Goal: Task Accomplishment & Management: Use online tool/utility

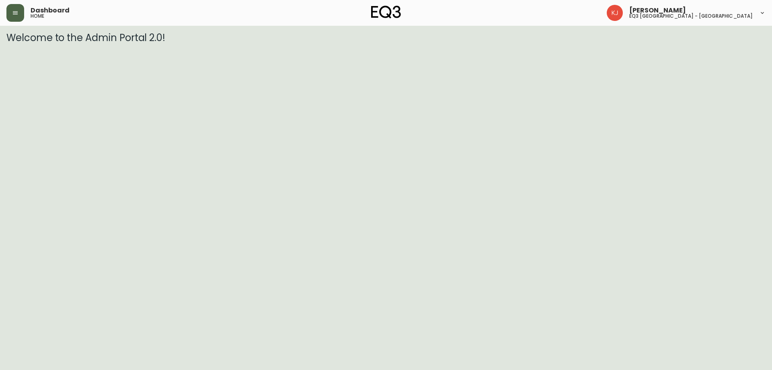
click at [12, 12] on icon "button" at bounding box center [15, 13] width 6 height 6
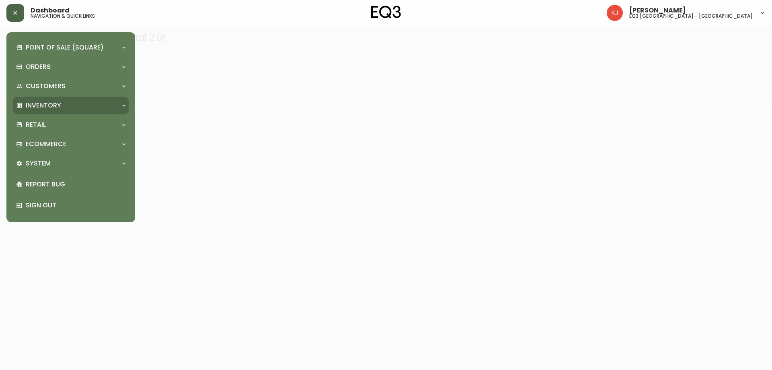
click at [41, 107] on p "Inventory" at bounding box center [43, 105] width 35 height 9
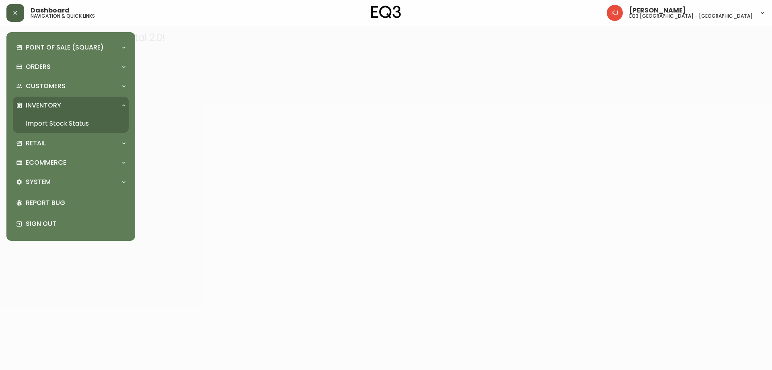
click at [76, 123] on link "Import Stock Status" at bounding box center [71, 123] width 116 height 18
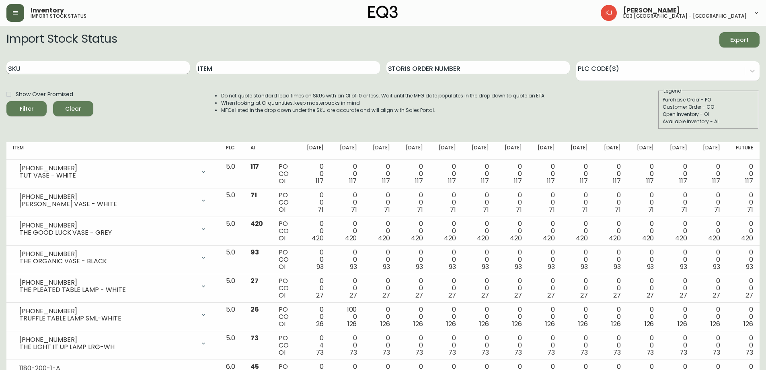
click at [63, 66] on input "SKU" at bounding box center [97, 67] width 183 height 13
paste input "[PHONE_NUMBER]"
type input "[PHONE_NUMBER]"
click at [6, 101] on button "Filter" at bounding box center [26, 108] width 40 height 15
